Goal: Task Accomplishment & Management: Use online tool/utility

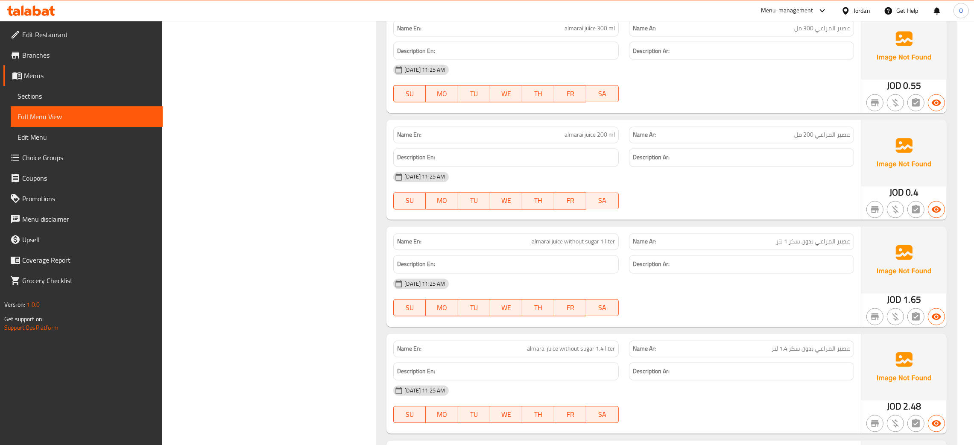
scroll to position [7243, 0]
click at [859, 11] on div "Jordan" at bounding box center [862, 10] width 17 height 9
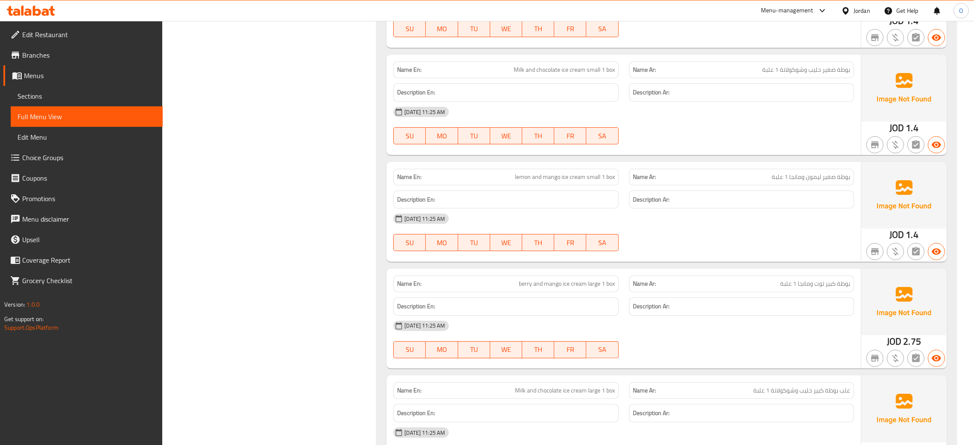
scroll to position [0, 0]
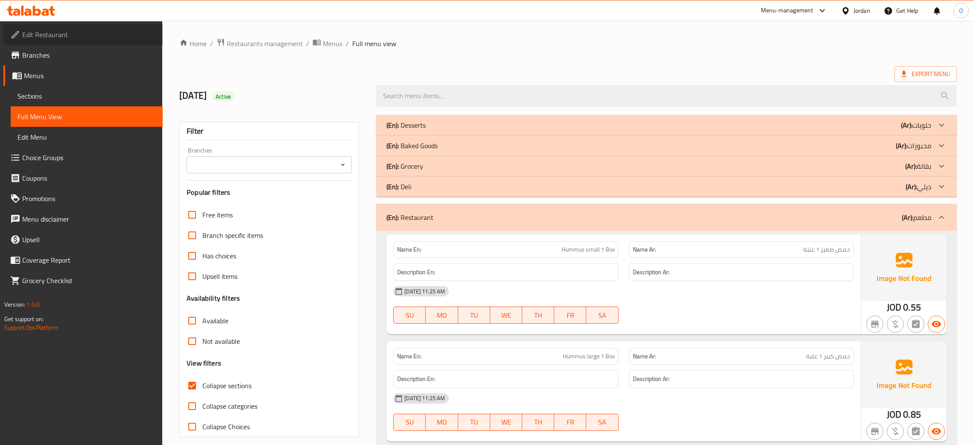
click at [44, 35] on span "Edit Restaurant" at bounding box center [89, 34] width 134 height 10
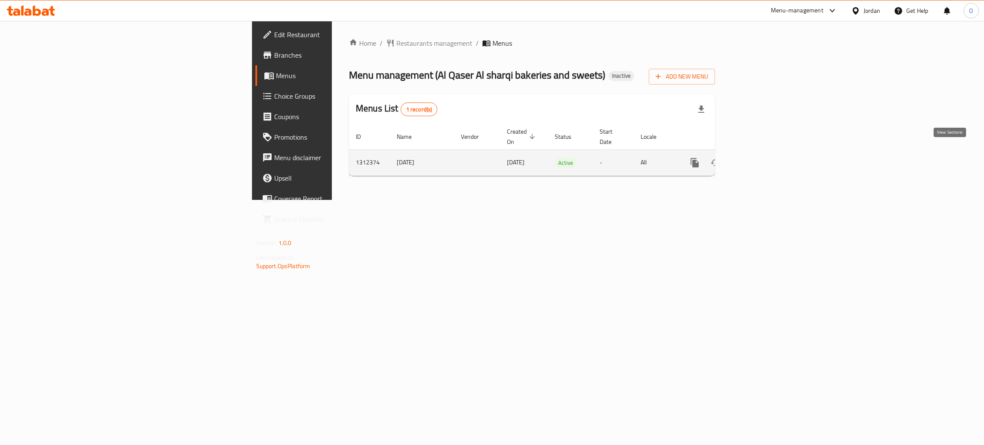
click at [766, 159] on link "enhanced table" at bounding box center [756, 162] width 20 height 20
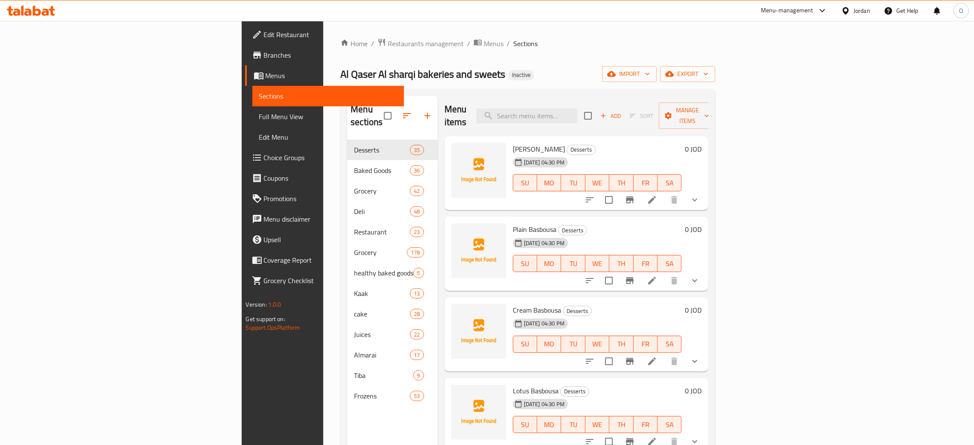
click at [252, 123] on link "Full Menu View" at bounding box center [328, 116] width 152 height 20
click at [259, 120] on span "Full Menu View" at bounding box center [328, 116] width 138 height 10
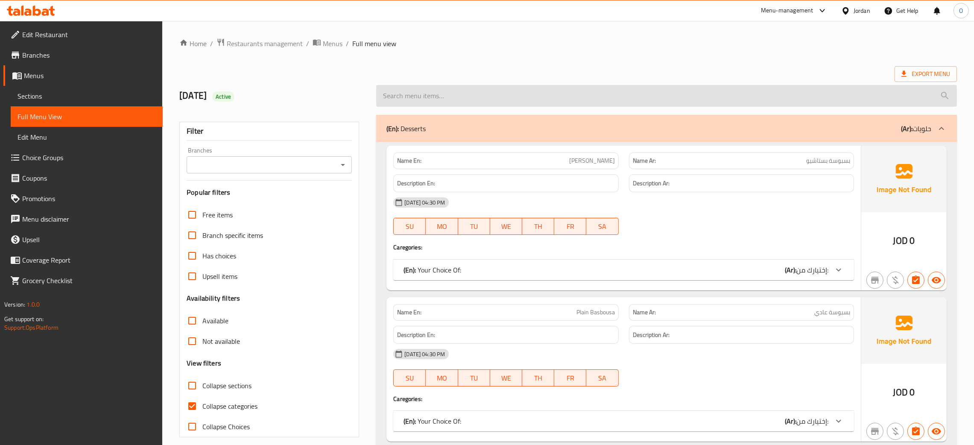
click at [533, 99] on input "search" at bounding box center [666, 96] width 581 height 22
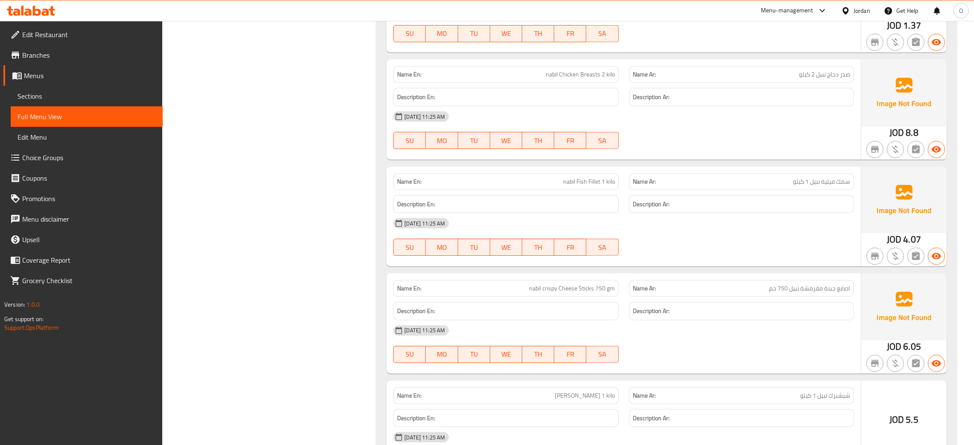
scroll to position [55424, 0]
click at [560, 78] on span "Chicken Breasts Diced 900 gm" at bounding box center [576, 73] width 77 height 9
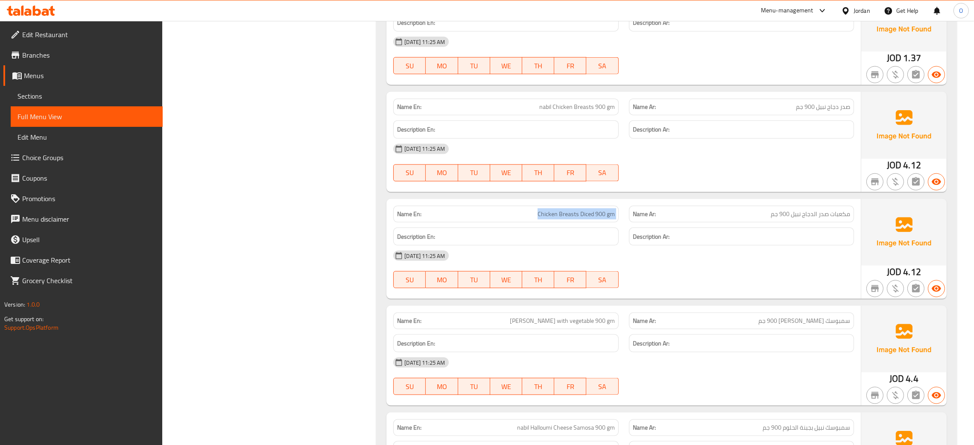
scroll to position [55488, 0]
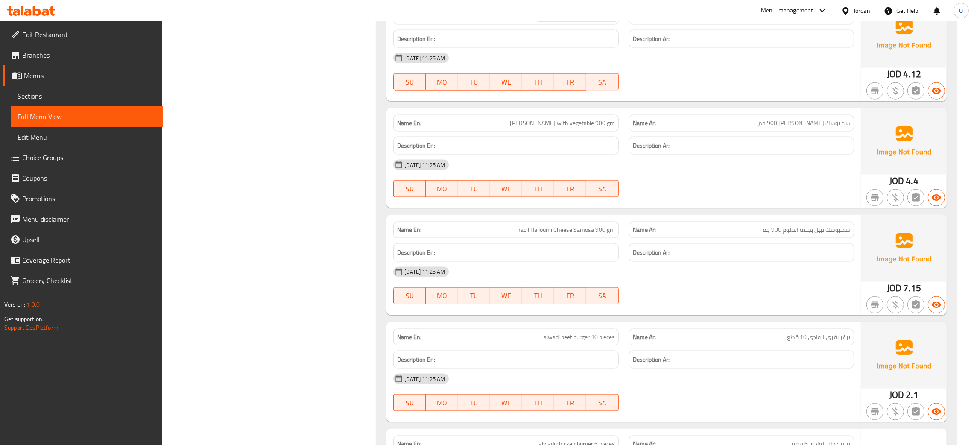
click at [582, 21] on span "Chicken Breasts Diced 900 gm" at bounding box center [576, 16] width 77 height 9
click at [795, 21] on span "مكعبات صدر الدجاج نبيل 900 جم" at bounding box center [810, 16] width 79 height 9
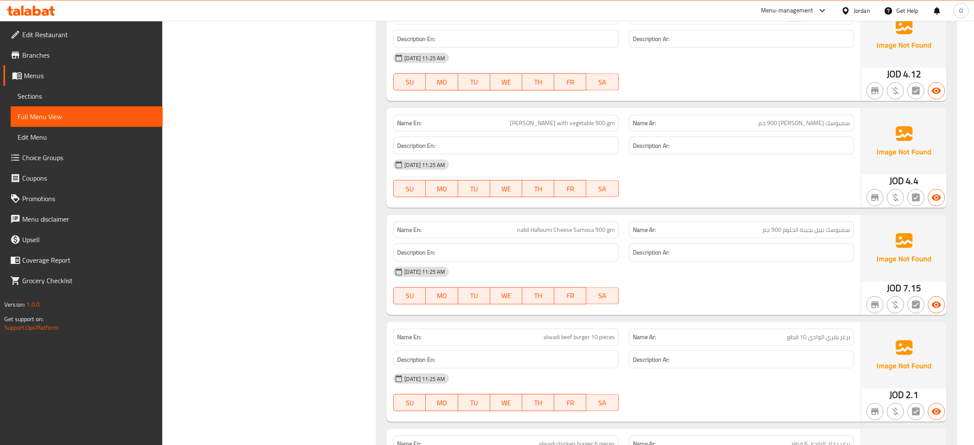
copy span "نبيل"
click at [816, 21] on span "مكعبات صدر الدجاج نبيل 900 جم" at bounding box center [810, 16] width 79 height 9
copy span "مكعبات صدر الدجاج نبيل 900 جم"
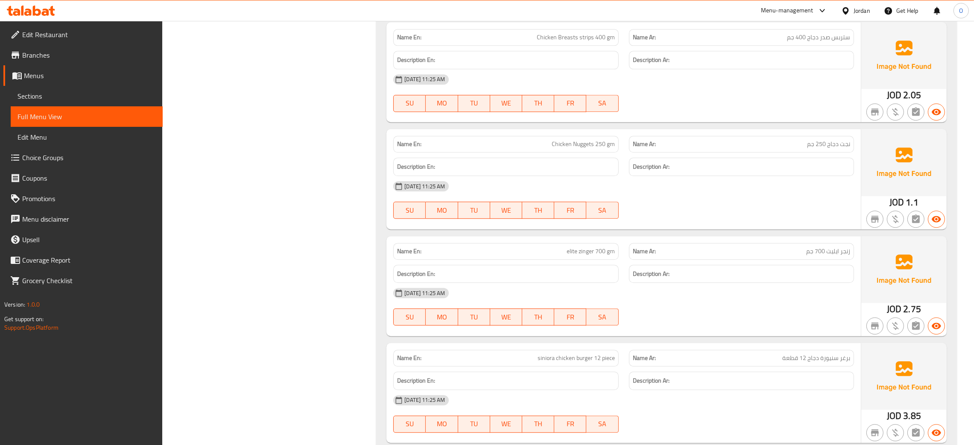
scroll to position [56897, 0]
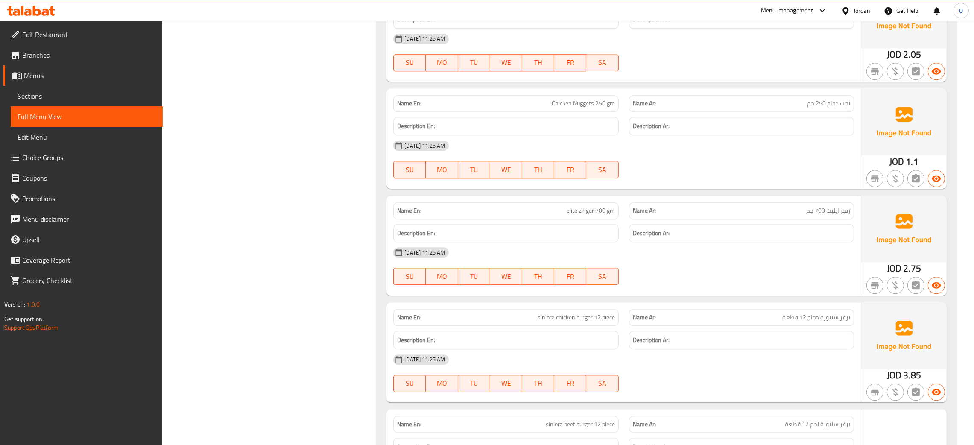
click at [586, 108] on span "Chicken Nuggets 250 gm" at bounding box center [583, 103] width 63 height 9
click at [585, 108] on span "Chicken Nuggets 250 gm" at bounding box center [583, 103] width 63 height 9
copy span "Nuggets"
click at [823, 108] on span "نجت دجاج 250 جم" at bounding box center [828, 103] width 43 height 9
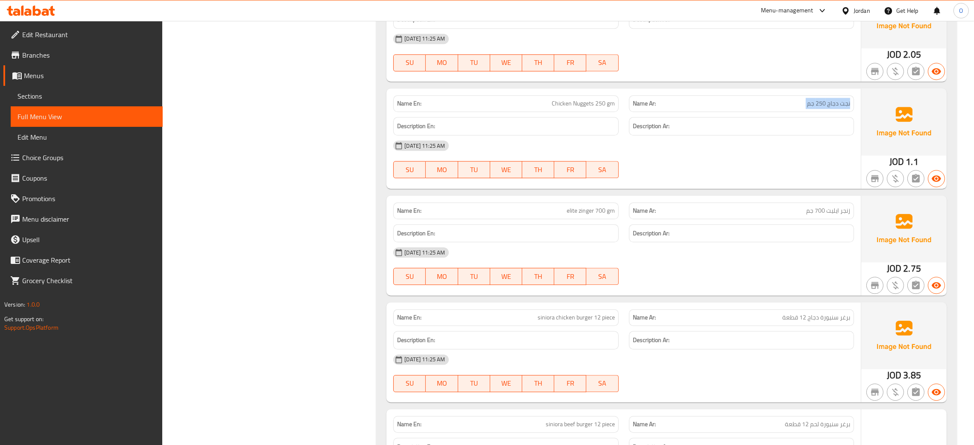
click at [823, 108] on span "نجت دجاج 250 جم" at bounding box center [828, 103] width 43 height 9
copy span "نجت دجاج 250 جم"
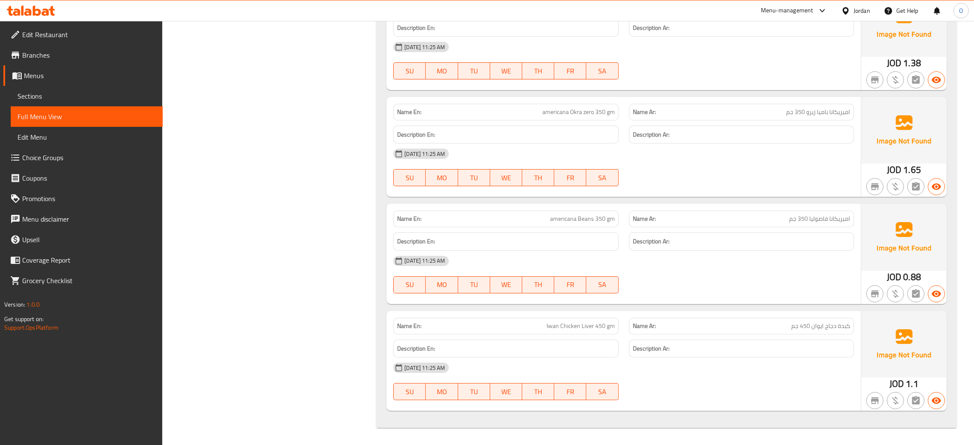
scroll to position [58421, 0]
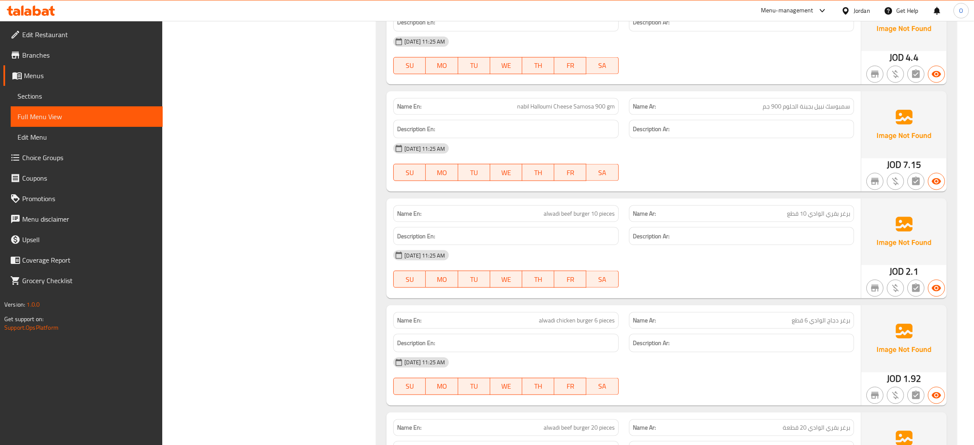
scroll to position [55539, 0]
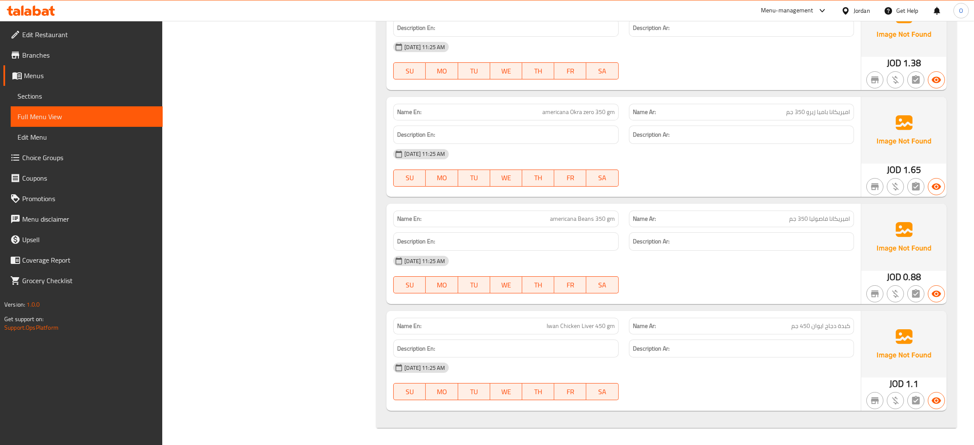
scroll to position [58421, 0]
